Goal: Task Accomplishment & Management: Manage account settings

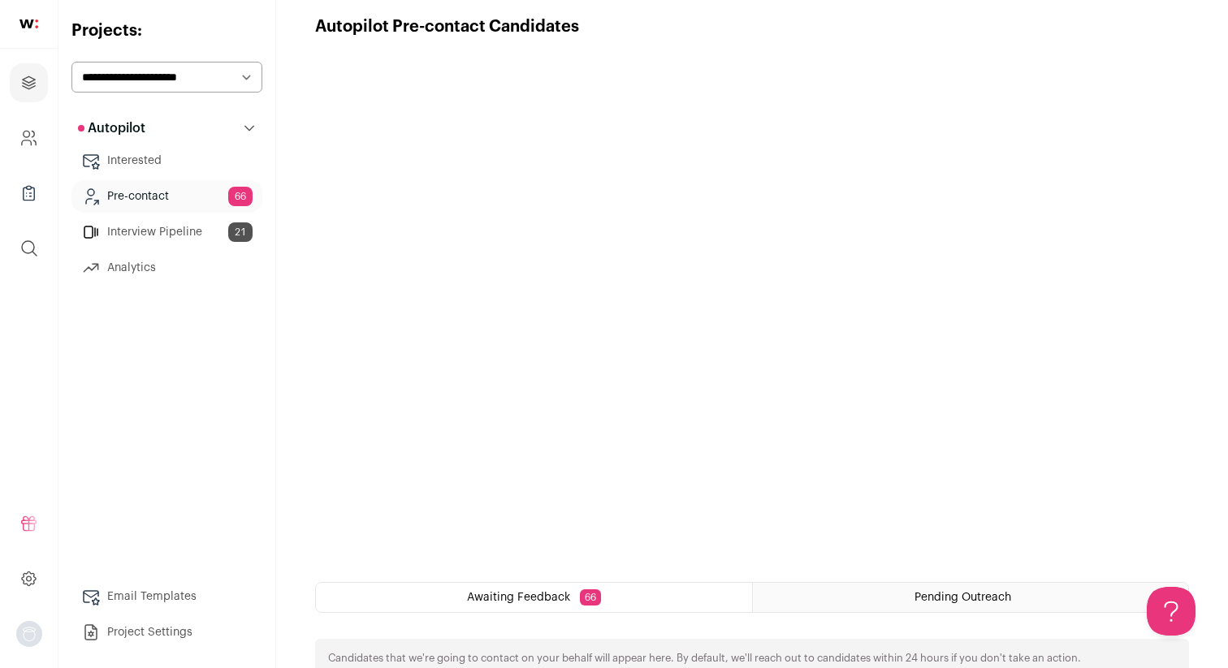
scroll to position [19, 0]
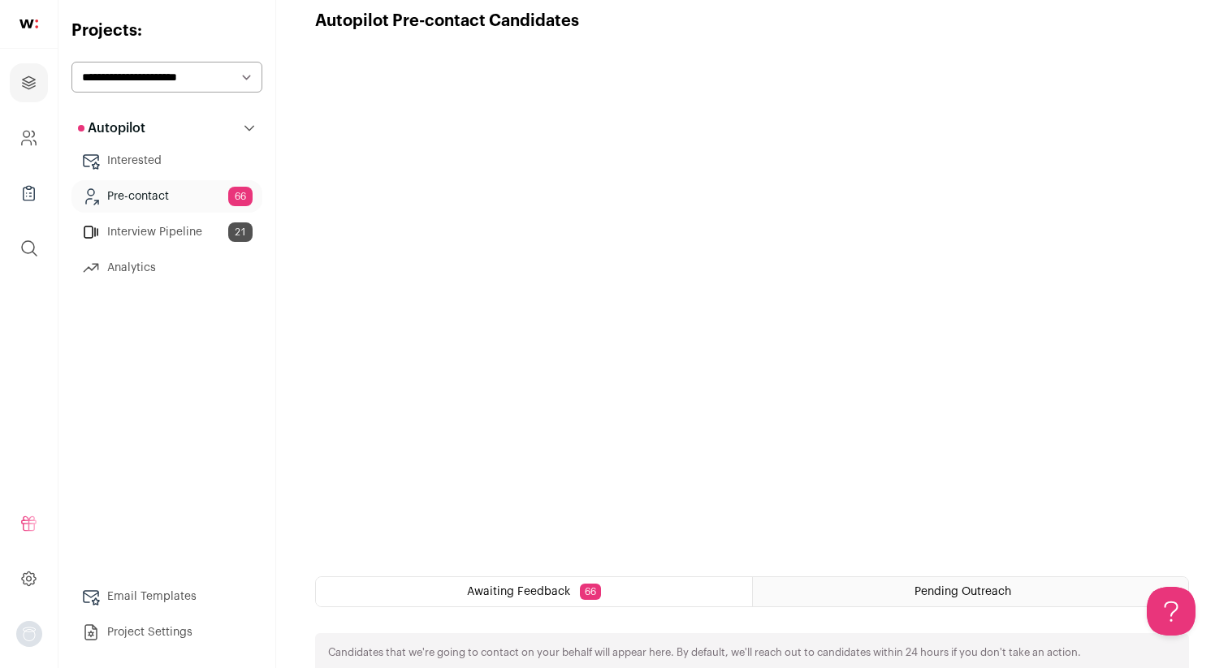
click at [163, 153] on link "Interested" at bounding box center [166, 161] width 191 height 32
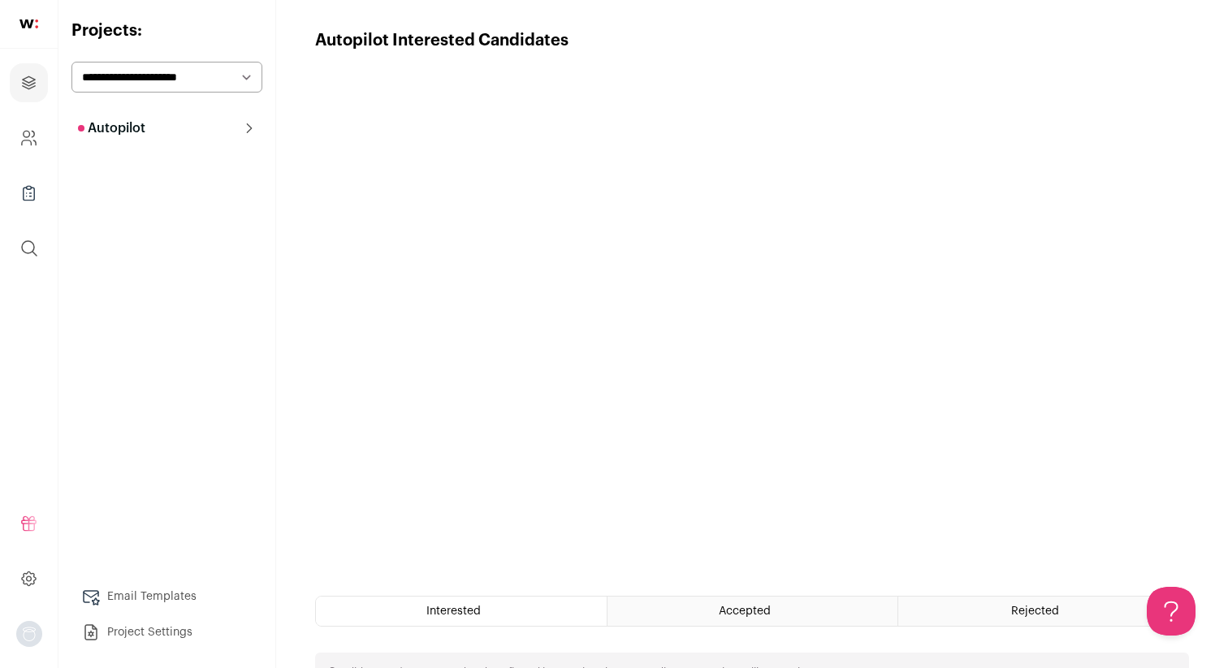
click at [97, 118] on button "Autopilot" at bounding box center [166, 128] width 191 height 32
click at [144, 242] on link "Interview Pipeline 21" at bounding box center [166, 232] width 191 height 32
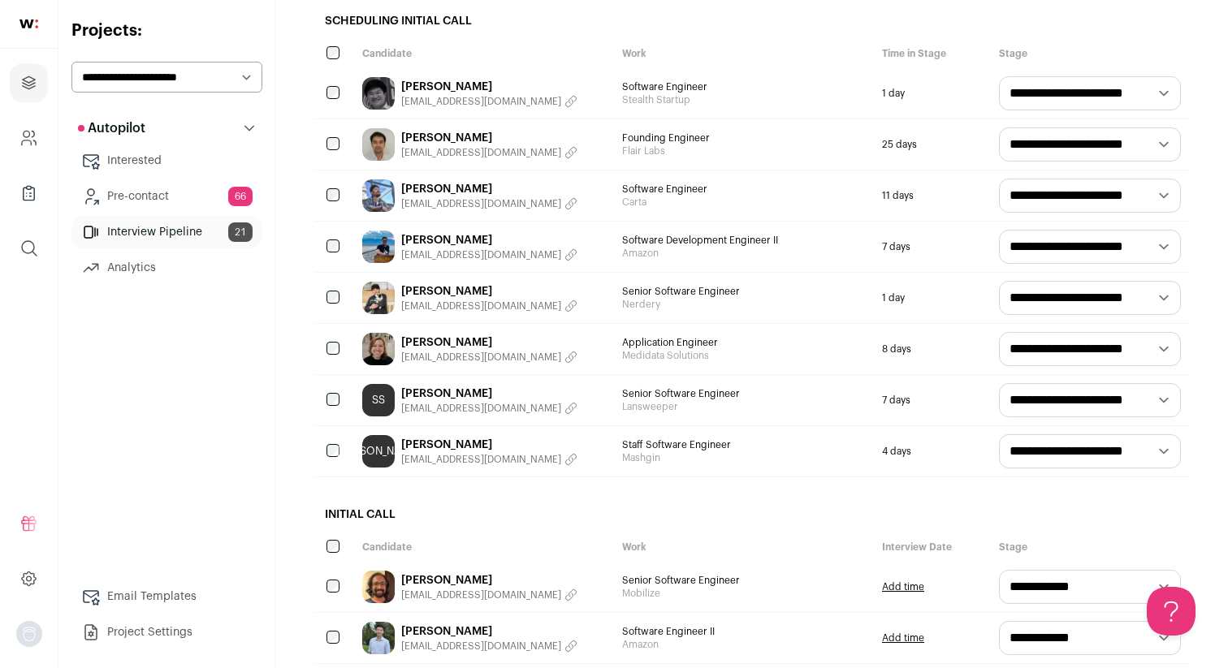
scroll to position [206, 0]
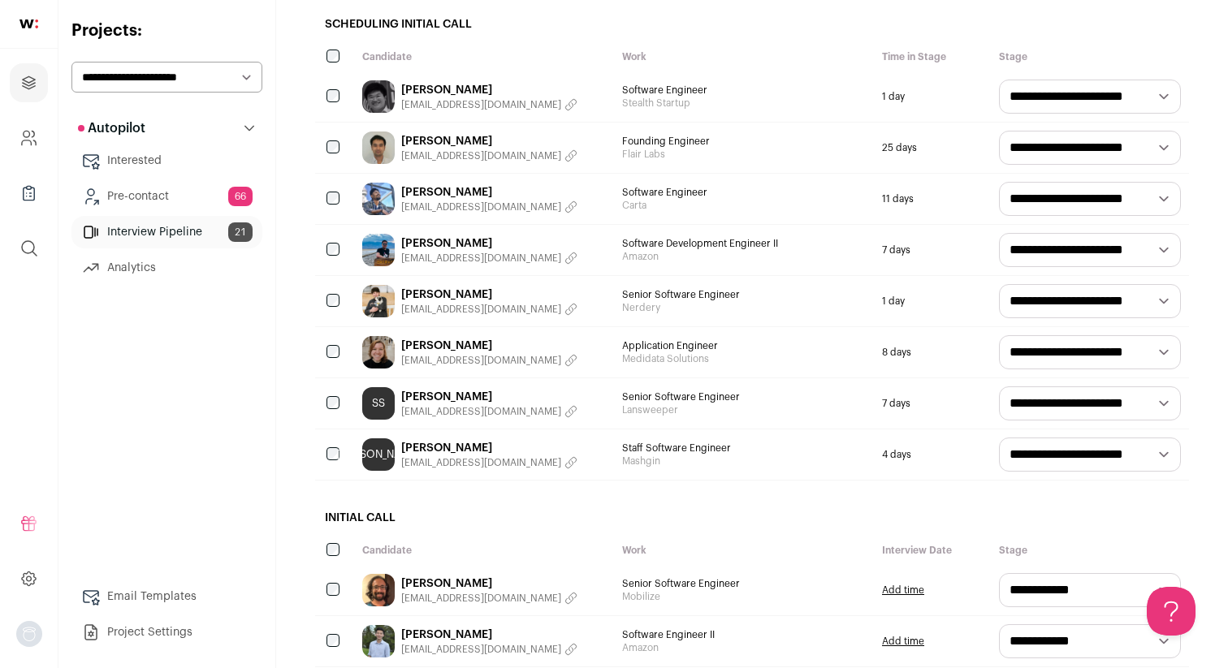
click at [1045, 188] on select "**********" at bounding box center [1090, 199] width 182 height 34
select select "**********"
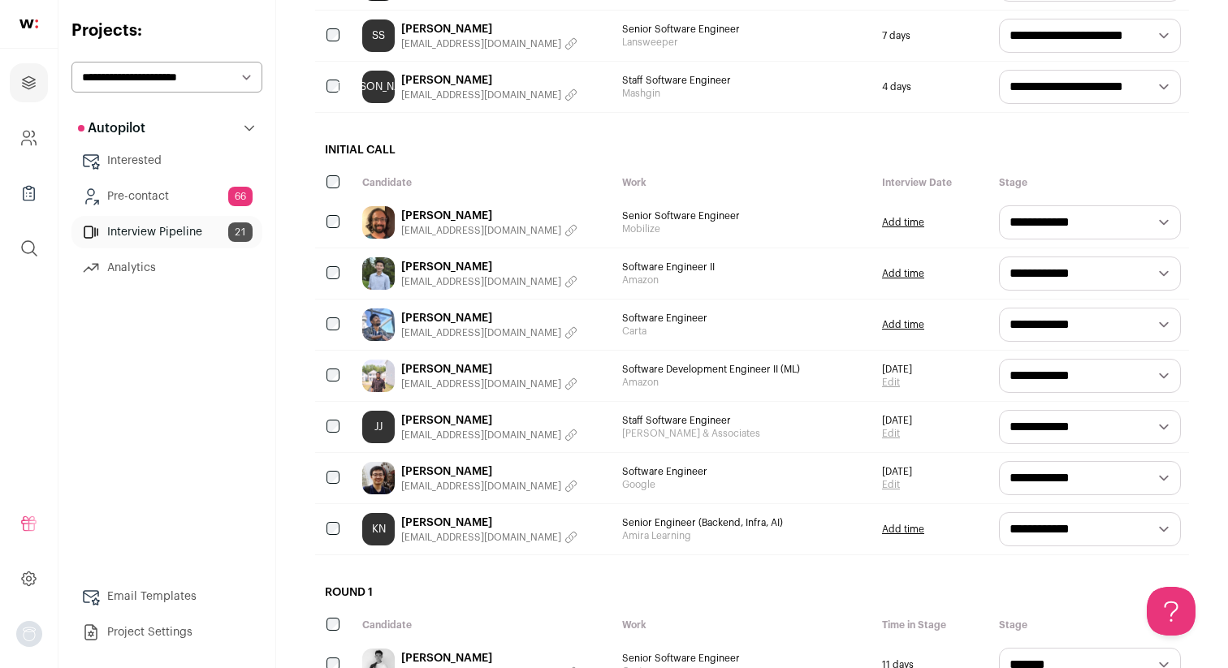
scroll to position [611, 0]
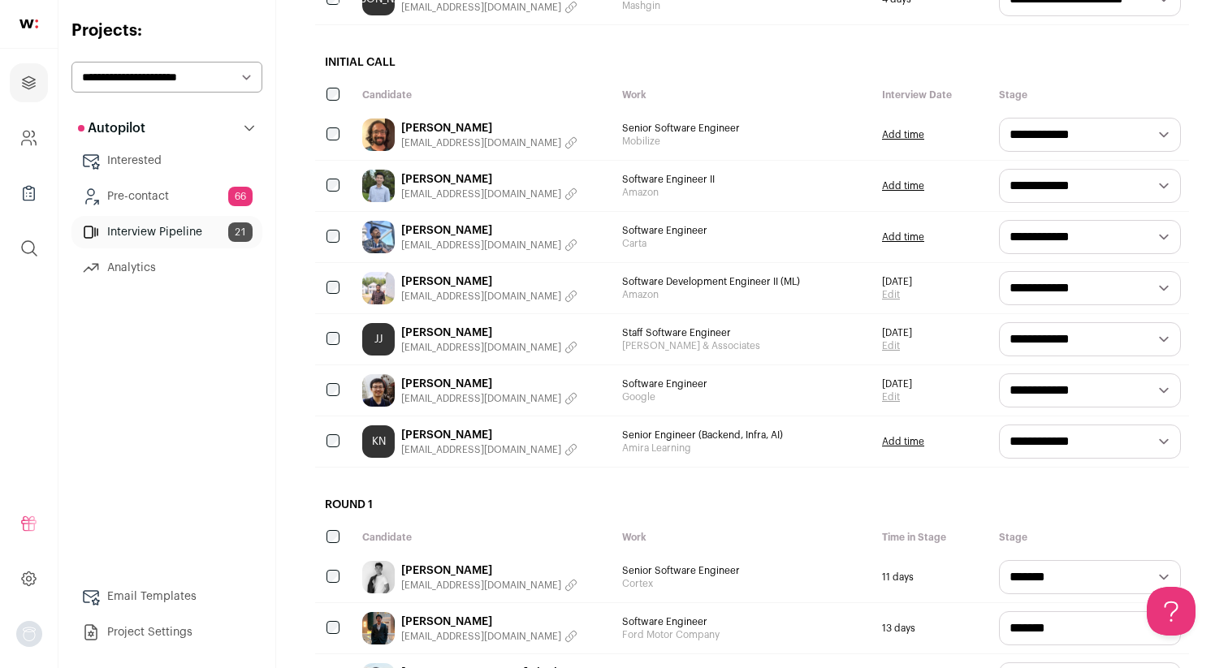
click at [420, 218] on div "[PERSON_NAME] [EMAIL_ADDRESS][DOMAIN_NAME]" at bounding box center [484, 237] width 260 height 50
click at [420, 228] on link "[PERSON_NAME]" at bounding box center [489, 231] width 176 height 16
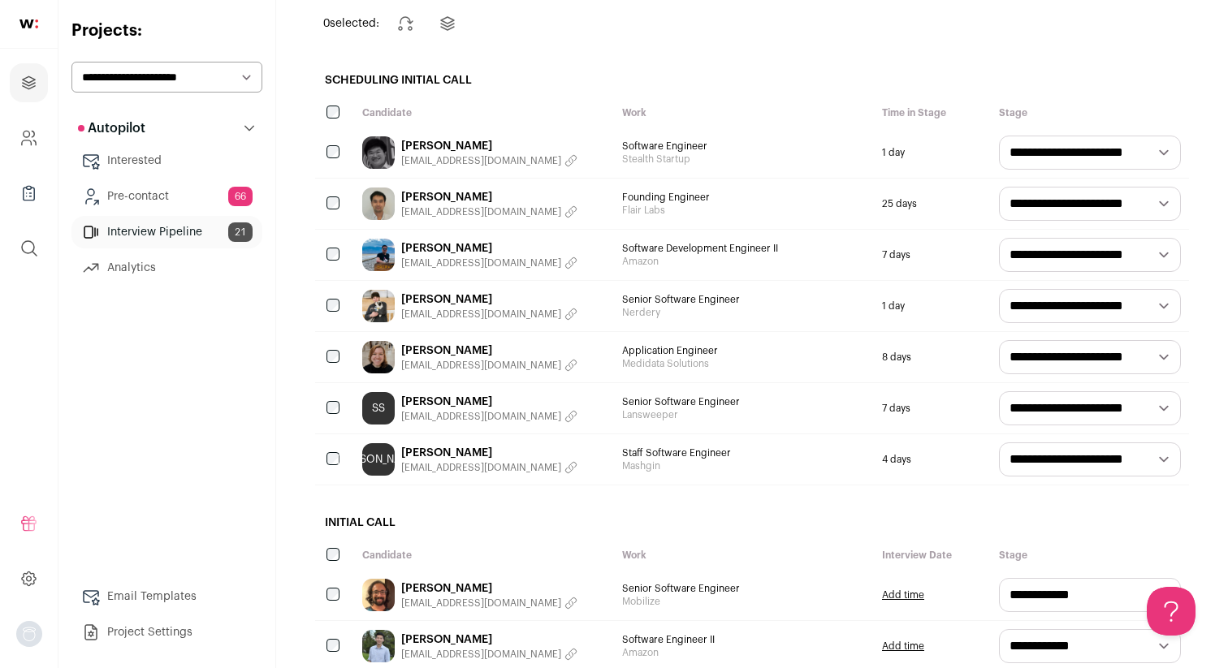
scroll to position [110, 0]
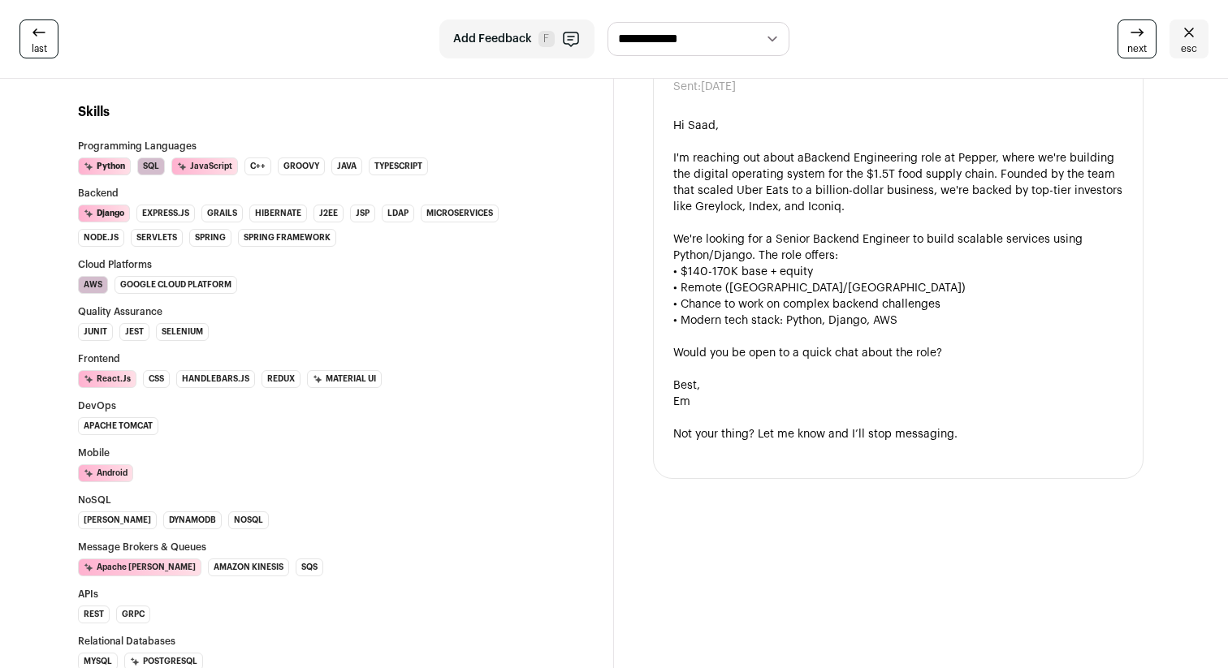
scroll to position [1491, 0]
drag, startPoint x: 679, startPoint y: 273, endPoint x: 808, endPoint y: 269, distance: 129.2
click at [808, 269] on div "• $140-170K base + equity" at bounding box center [898, 271] width 450 height 16
